Goal: Task Accomplishment & Management: Manage account settings

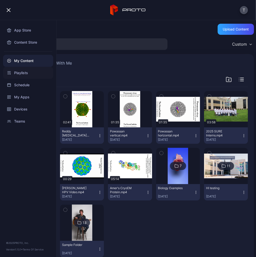
click at [17, 73] on div "Playlists" at bounding box center [28, 73] width 50 height 12
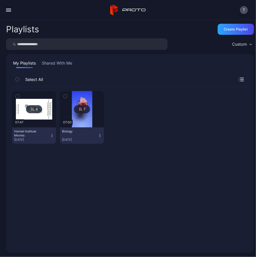
click at [26, 133] on div "Hormel Institute Movies" at bounding box center [28, 134] width 28 height 8
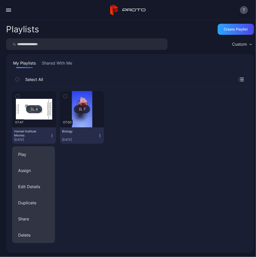
click at [33, 110] on icon at bounding box center [33, 109] width 4 height 6
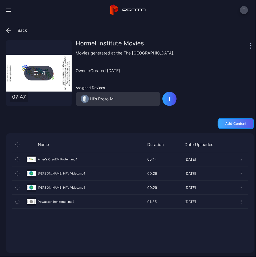
click at [226, 125] on div "Add content" at bounding box center [235, 124] width 21 height 4
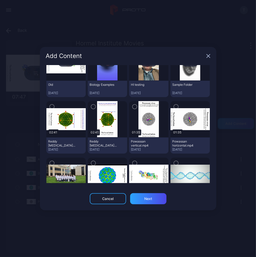
scroll to position [44, 0]
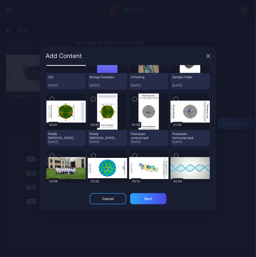
click at [51, 100] on icon "button" at bounding box center [52, 99] width 4 height 6
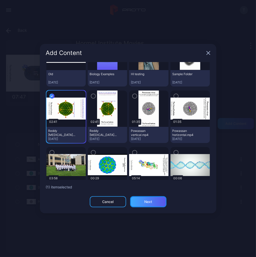
click at [145, 201] on div "Next" at bounding box center [148, 202] width 8 height 4
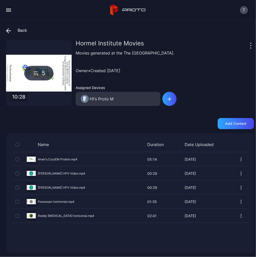
click at [239, 214] on icon "button" at bounding box center [241, 216] width 5 height 5
click at [145, 239] on div "Name Duration Date Uploaded Preview Amer's CryoEM Protein.mp4 05:14 05:14 [DATE…" at bounding box center [130, 193] width 248 height 120
